Goal: Task Accomplishment & Management: Manage account settings

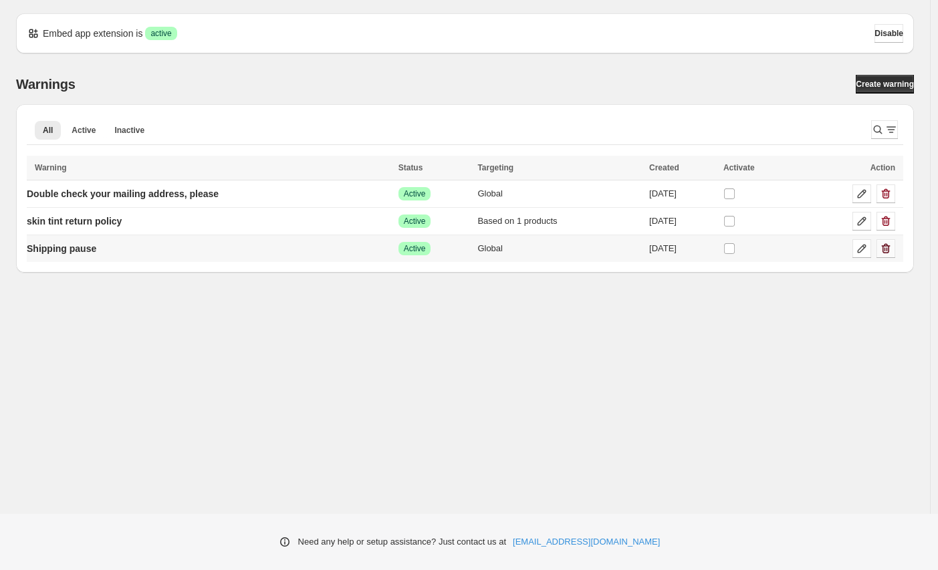
click at [891, 246] on icon "button" at bounding box center [885, 248] width 13 height 13
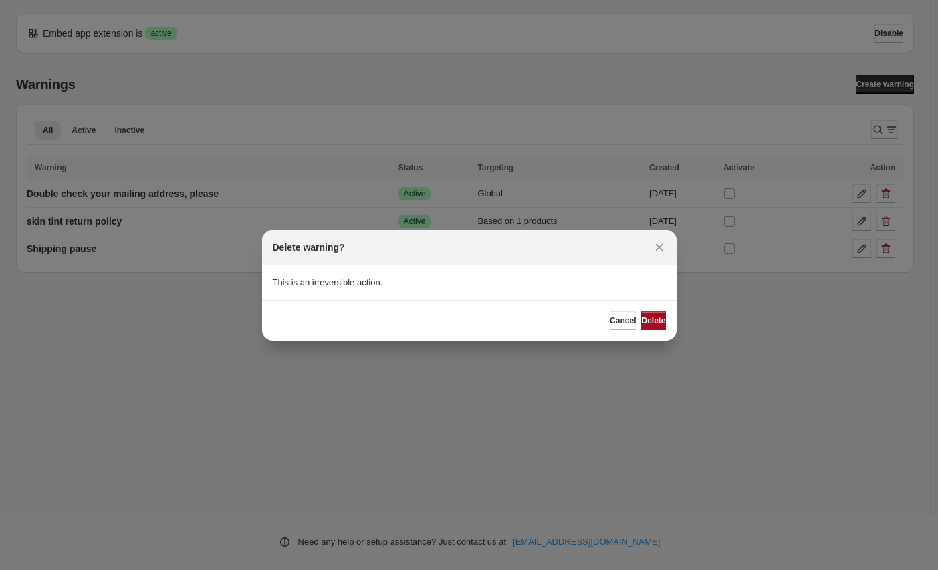
click at [646, 321] on span "Delete" at bounding box center [653, 321] width 24 height 11
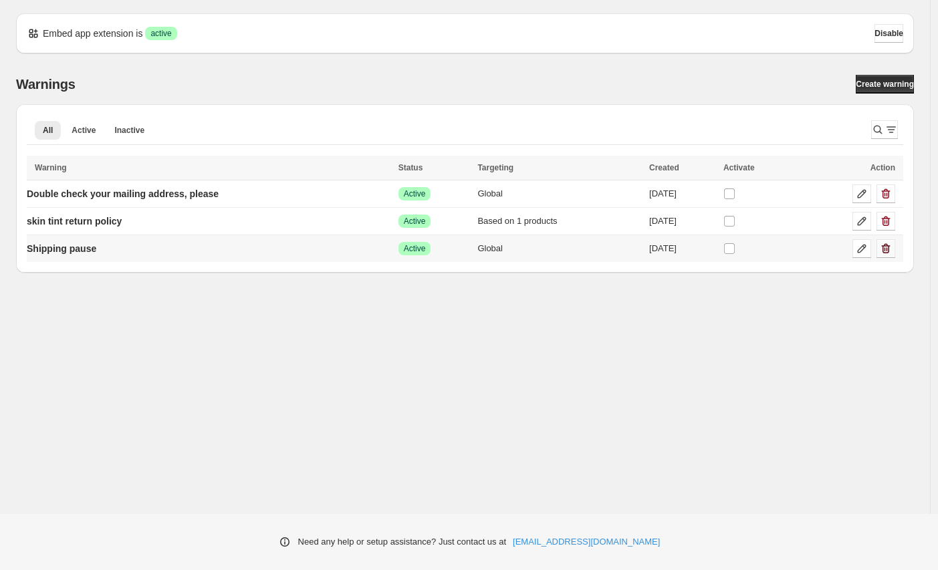
click at [888, 244] on icon "button" at bounding box center [886, 249] width 9 height 10
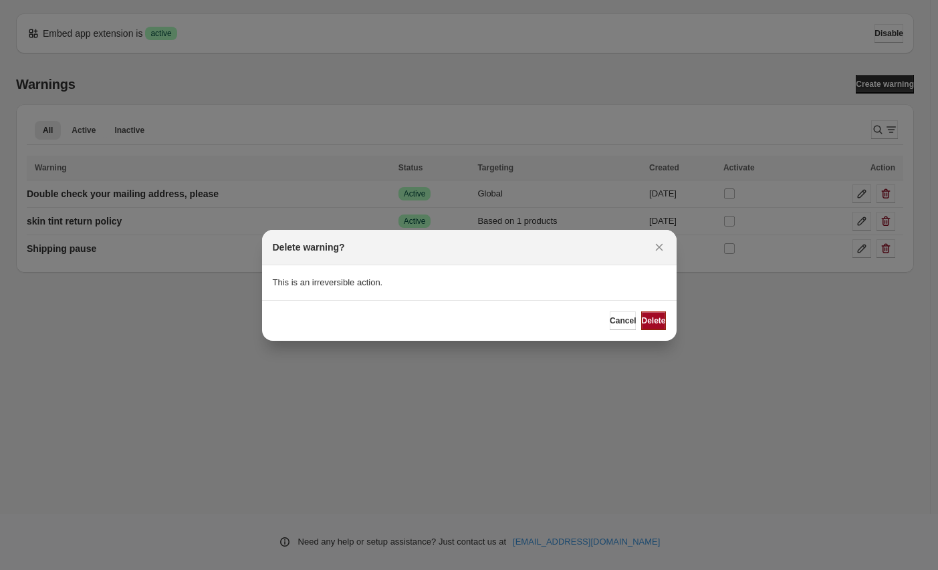
click at [646, 323] on span "Delete" at bounding box center [653, 321] width 24 height 11
